Goal: Transaction & Acquisition: Obtain resource

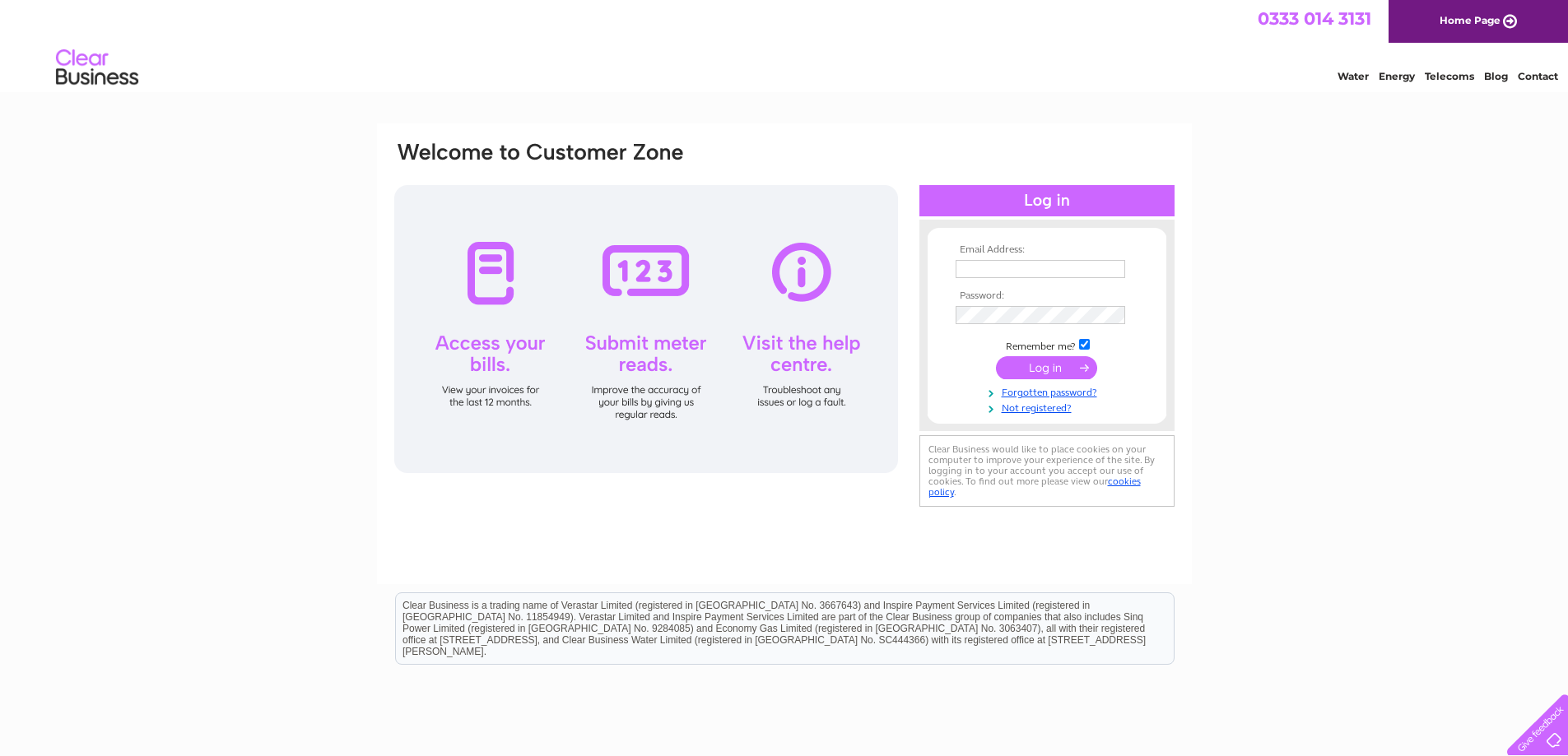
type input "[EMAIL_ADDRESS][DOMAIN_NAME]"
click at [1040, 359] on input "submit" at bounding box center [1047, 367] width 101 height 23
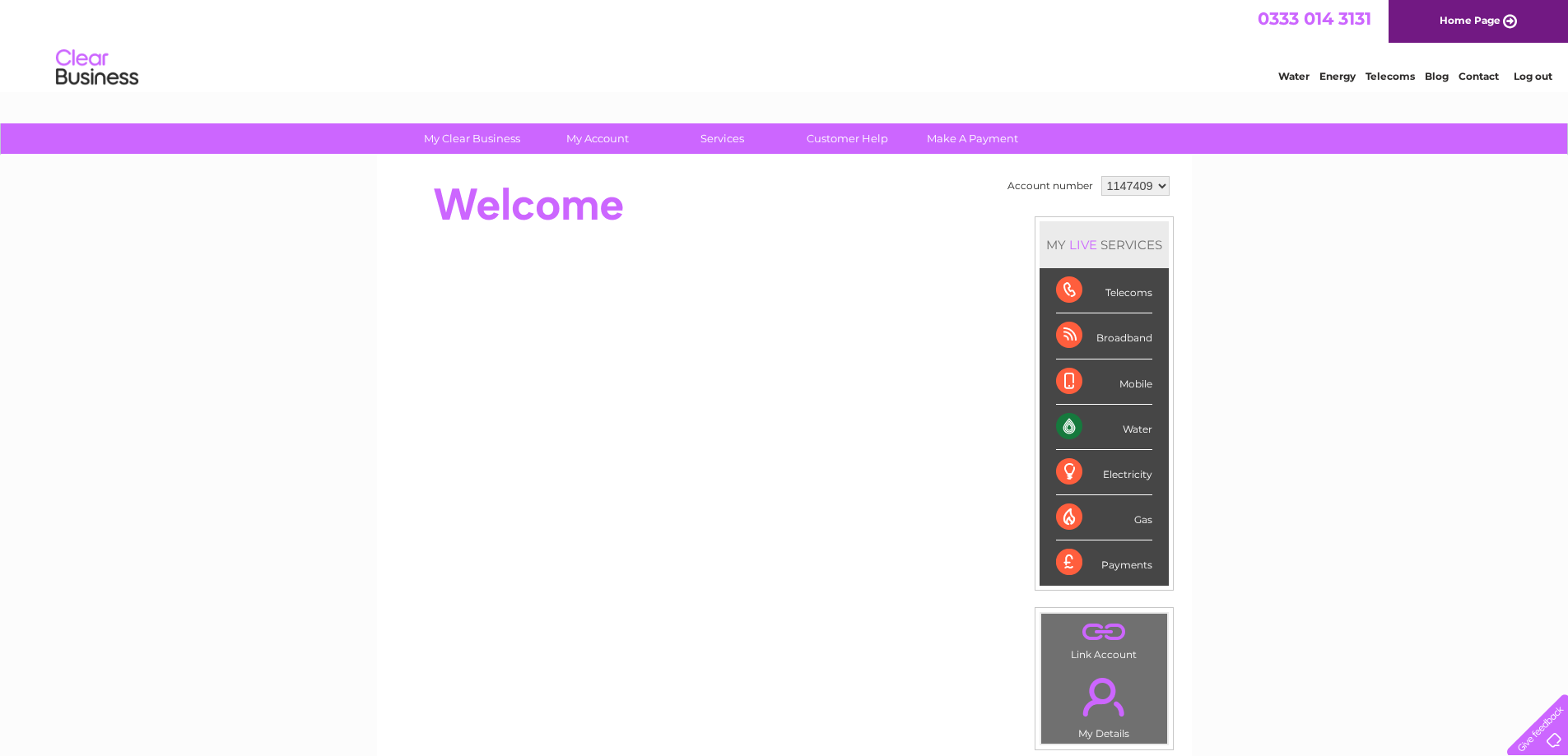
click at [1103, 430] on div "Water" at bounding box center [1104, 428] width 96 height 46
click at [1126, 430] on div "Water" at bounding box center [1104, 428] width 96 height 46
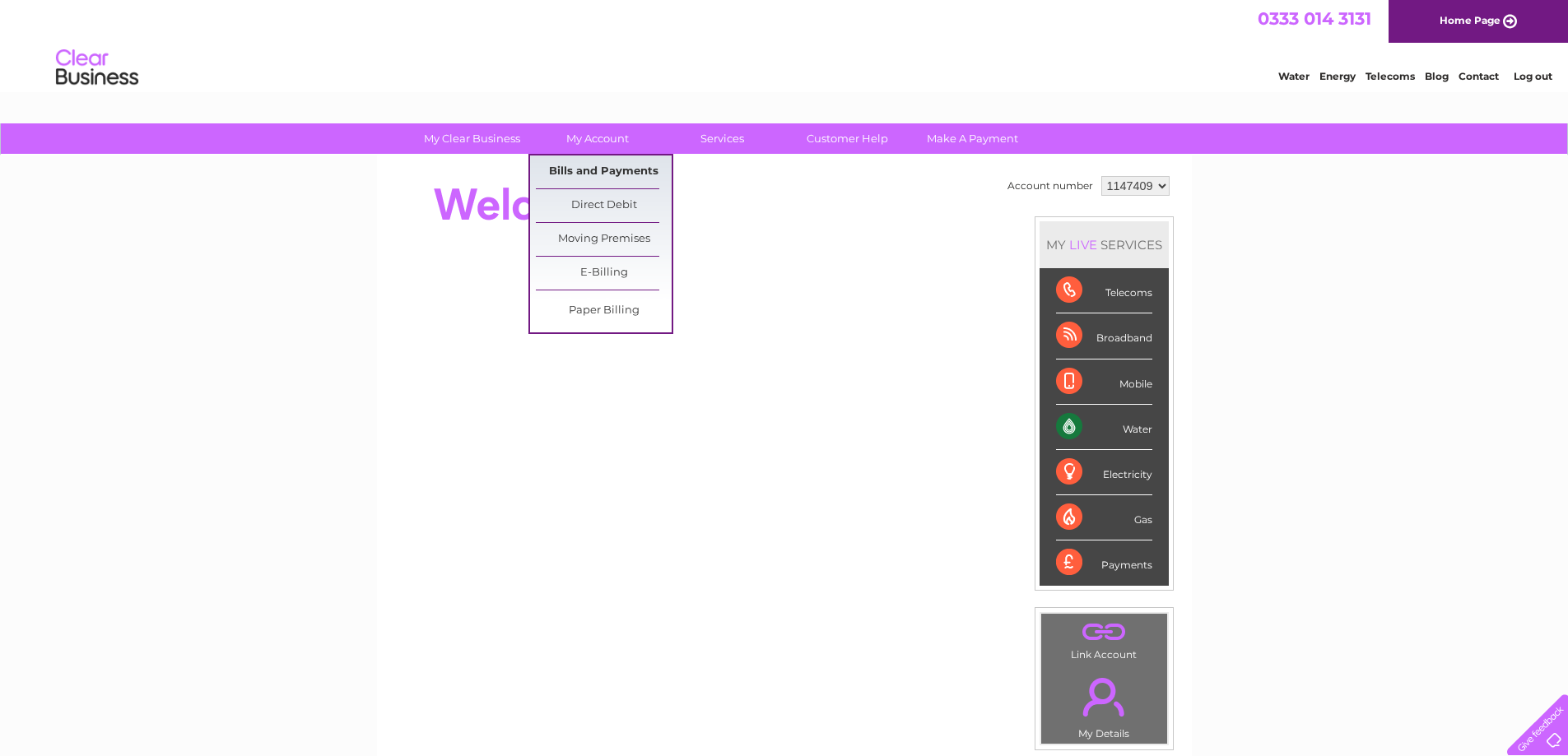
click at [582, 172] on link "Bills and Payments" at bounding box center [603, 172] width 136 height 33
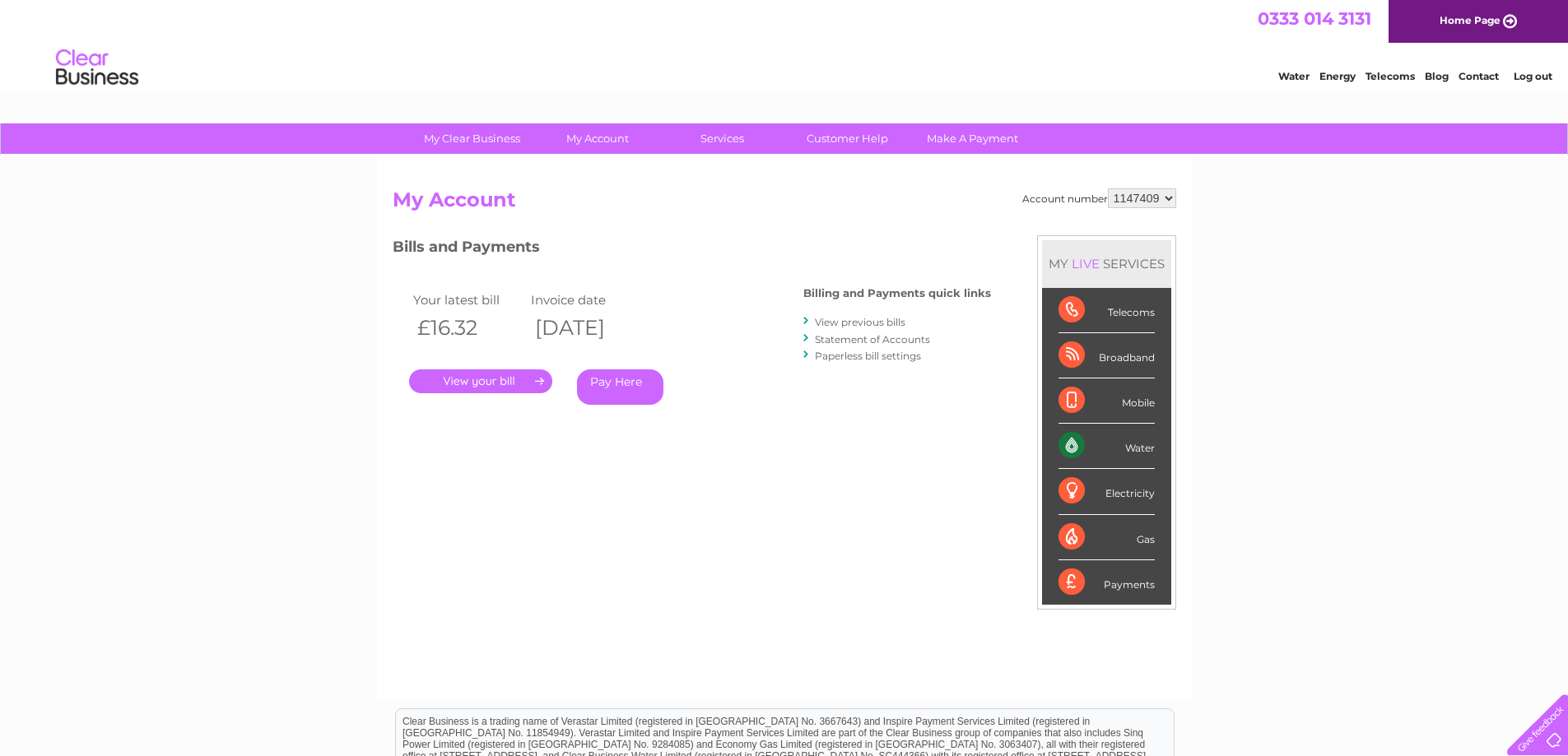
click at [477, 377] on link "." at bounding box center [480, 381] width 143 height 24
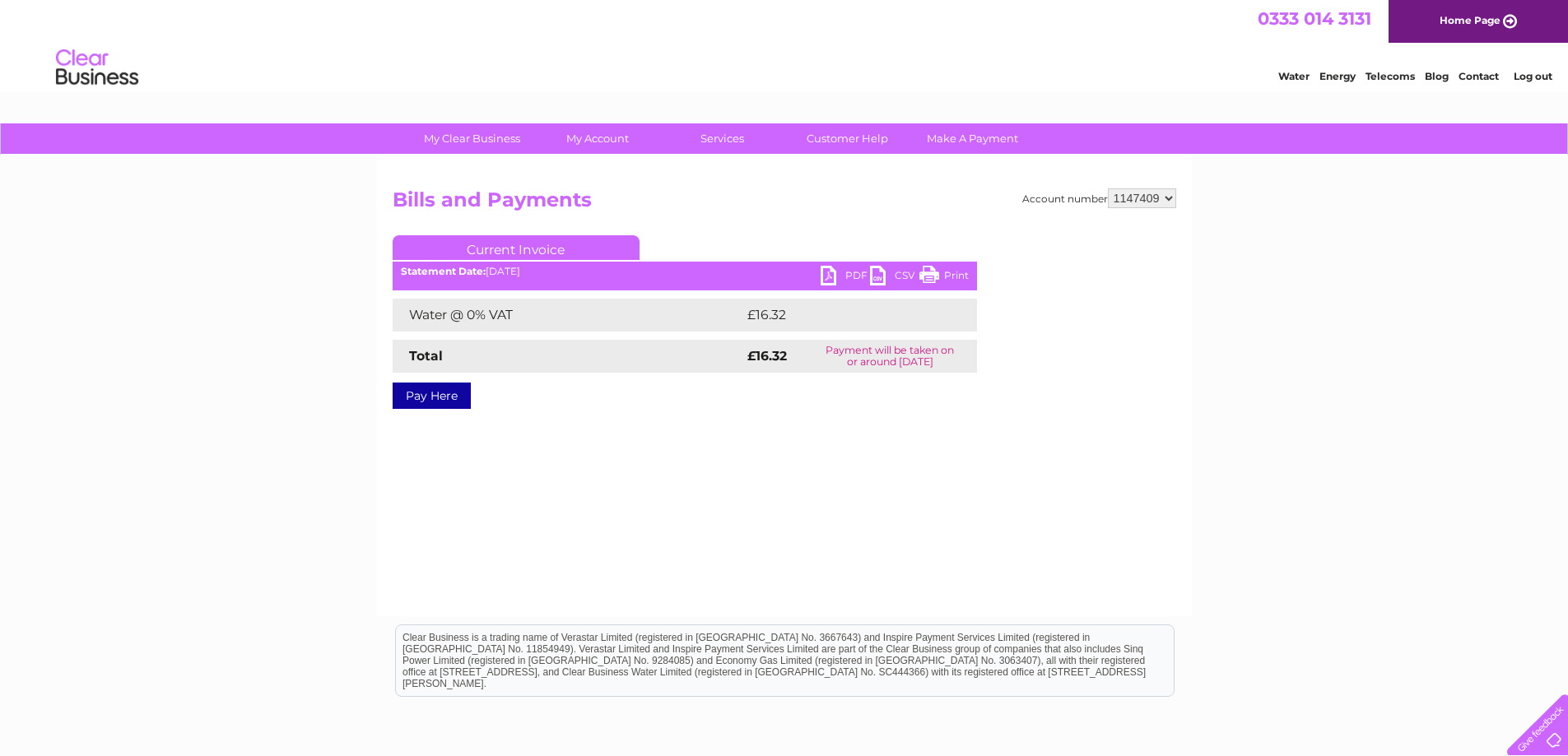
click at [822, 277] on link "PDF" at bounding box center [846, 278] width 50 height 24
